Goal: Information Seeking & Learning: Learn about a topic

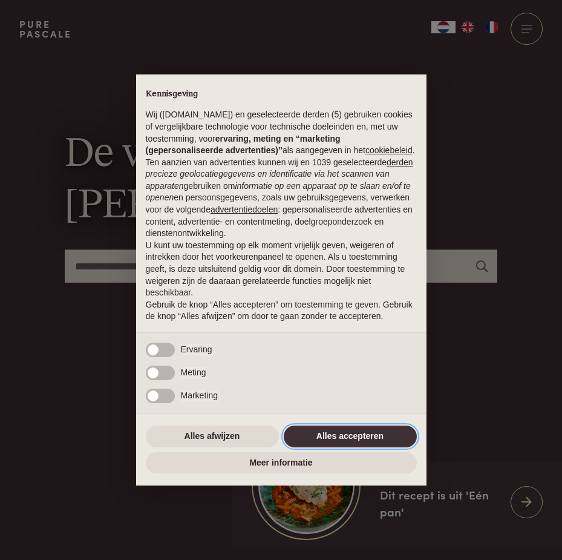
click at [353, 442] on button "Alles accepteren" at bounding box center [350, 437] width 133 height 22
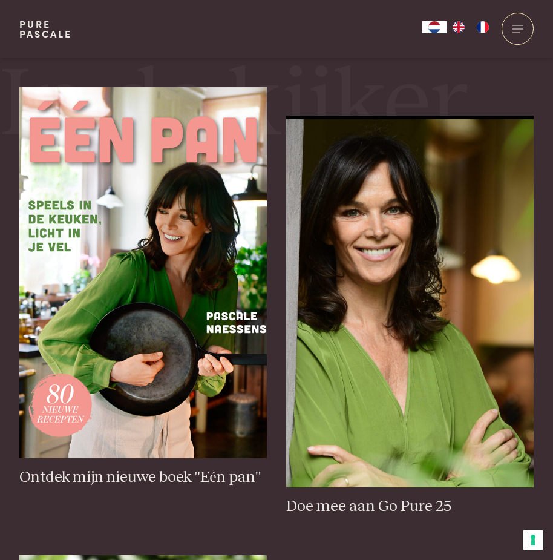
scroll to position [424, 0]
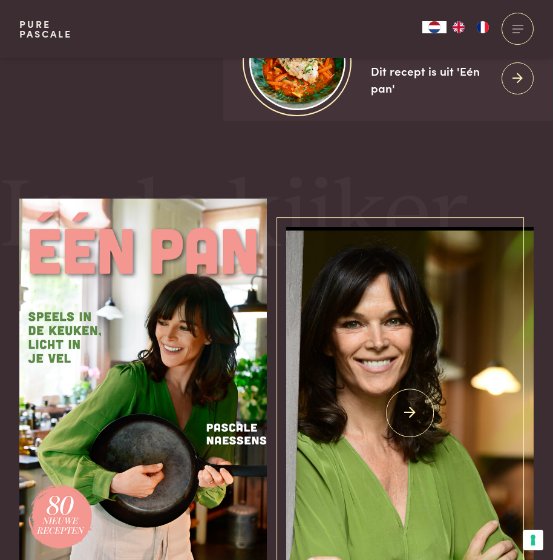
click at [460, 404] on img at bounding box center [410, 413] width 248 height 372
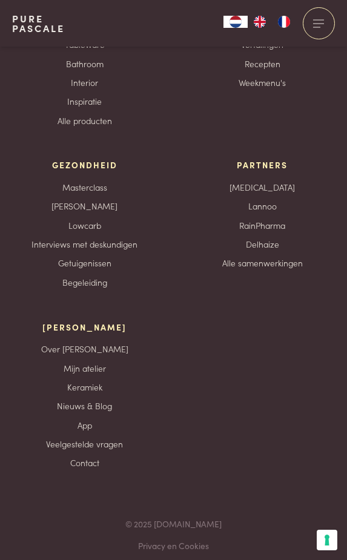
scroll to position [4918, 0]
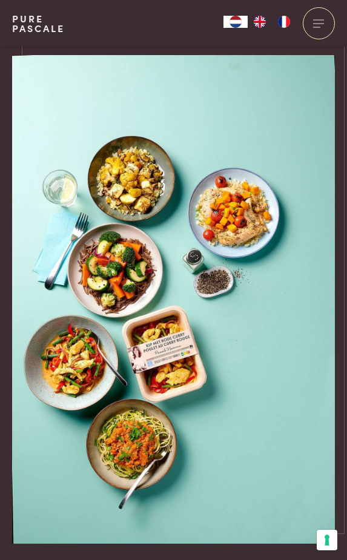
scroll to position [1453, 0]
